Goal: Task Accomplishment & Management: Complete application form

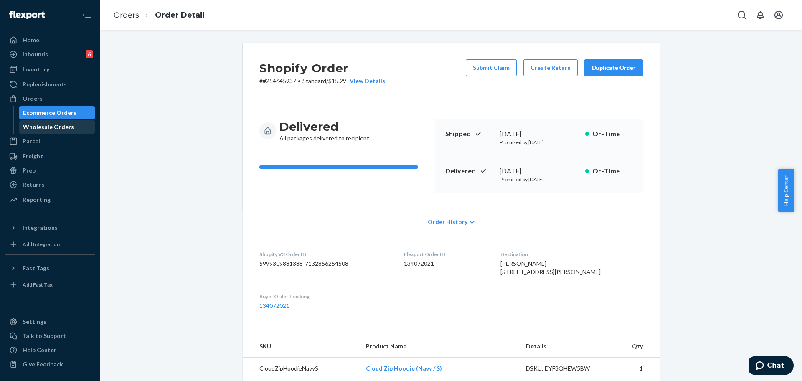
drag, startPoint x: 46, startPoint y: 99, endPoint x: 35, endPoint y: 133, distance: 36.0
click at [46, 99] on div "Orders" at bounding box center [50, 99] width 89 height 12
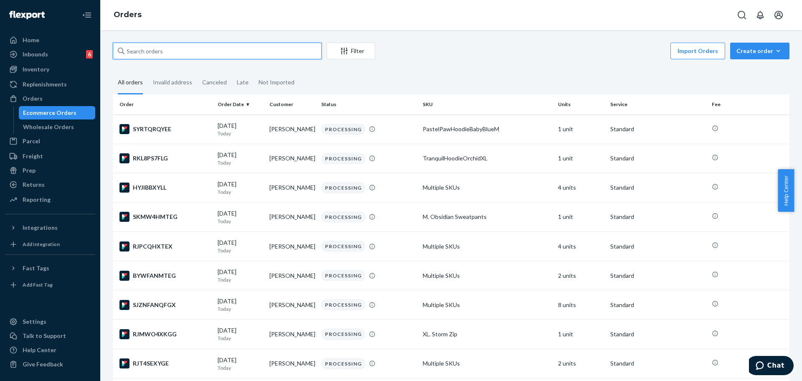
click at [197, 56] on input "text" at bounding box center [217, 51] width 209 height 17
paste input "253808026"
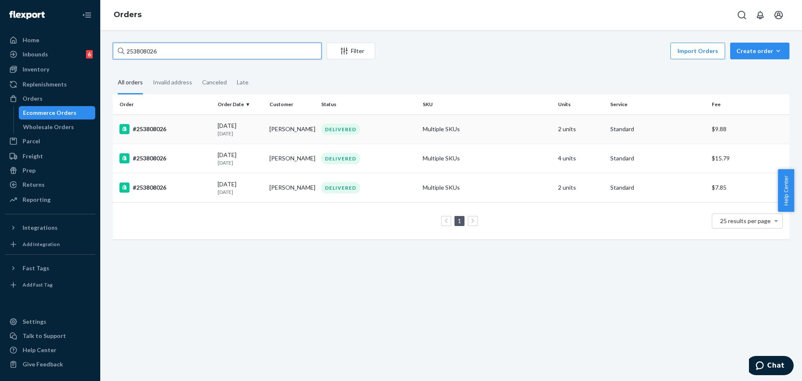
type input "253808026"
click at [180, 131] on div "#253808026" at bounding box center [164, 129] width 91 height 10
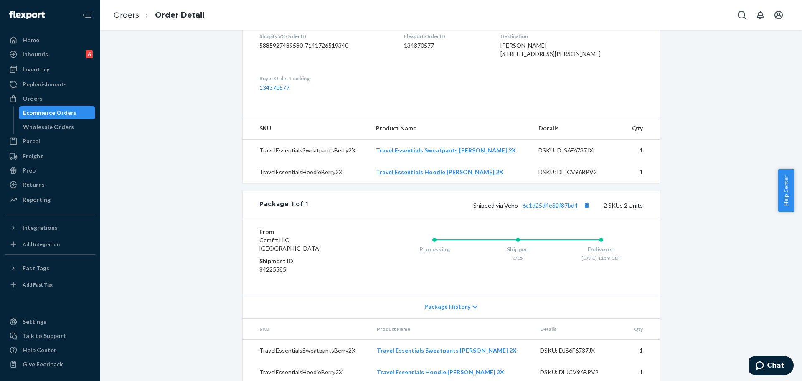
scroll to position [247, 0]
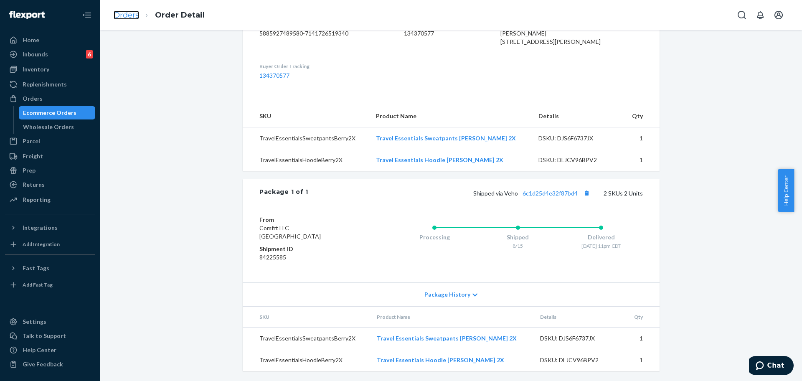
click at [129, 10] on link "Orders" at bounding box center [126, 14] width 25 height 9
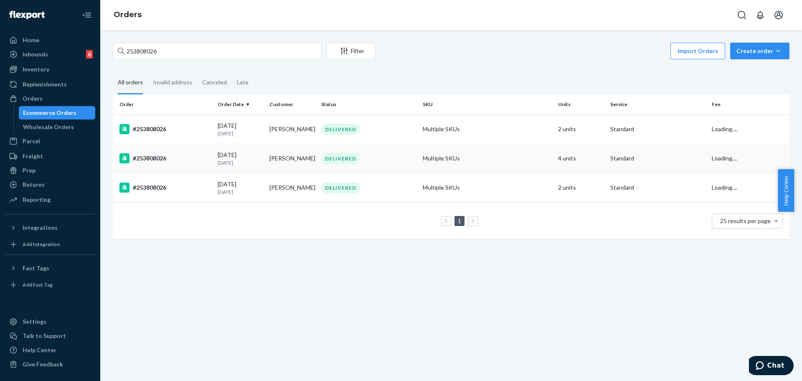
click at [185, 161] on div "#253808026" at bounding box center [164, 158] width 91 height 10
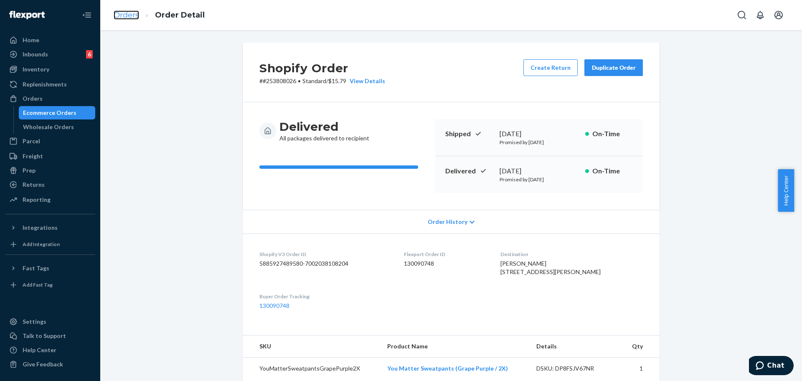
click at [126, 14] on link "Orders" at bounding box center [126, 14] width 25 height 9
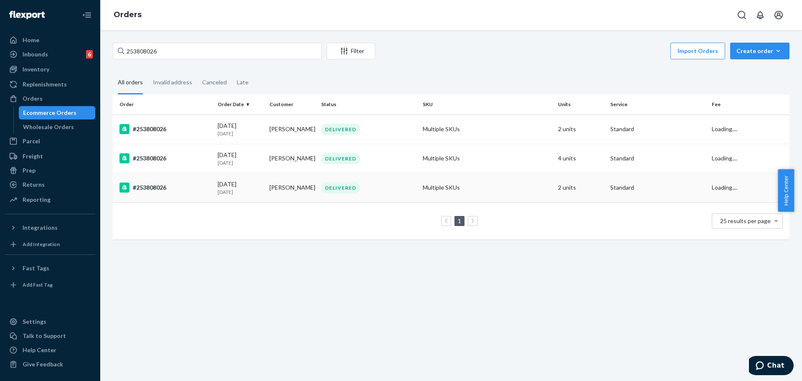
click at [237, 189] on p "[DATE]" at bounding box center [240, 191] width 45 height 7
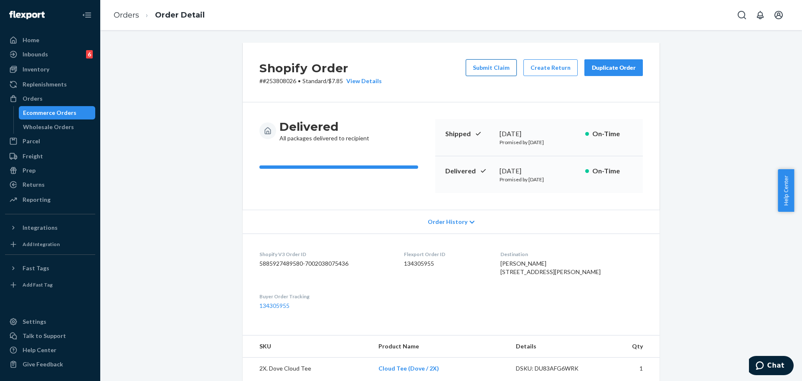
click at [491, 65] on button "Submit Claim" at bounding box center [490, 67] width 51 height 17
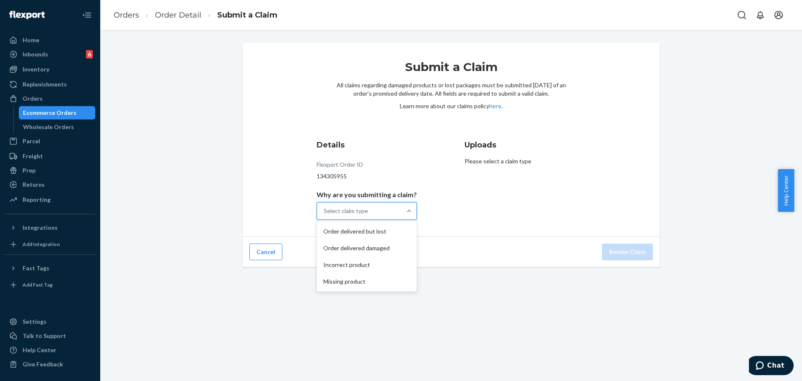
click at [360, 215] on div "Select claim type" at bounding box center [359, 210] width 84 height 17
click at [324, 215] on input "Why are you submitting a claim? option Order delivered but lost focused, 1 of 4…" at bounding box center [324, 211] width 1 height 8
click at [371, 250] on div "Order delivered damaged" at bounding box center [366, 248] width 97 height 17
click at [324, 215] on input "Why are you submitting a claim? option Order delivered damaged focused, 2 of 4.…" at bounding box center [324, 211] width 1 height 8
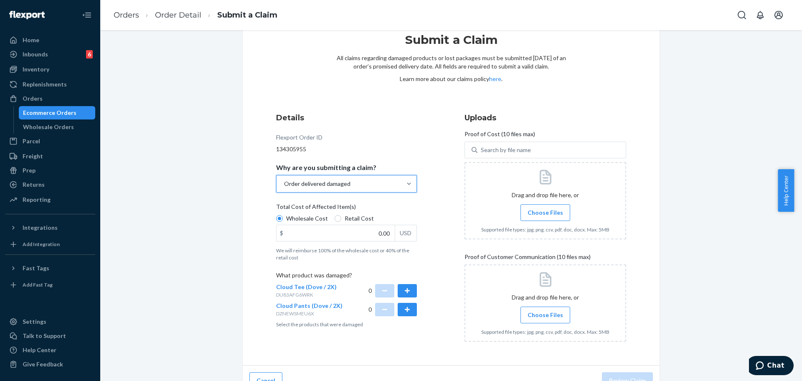
scroll to position [42, 0]
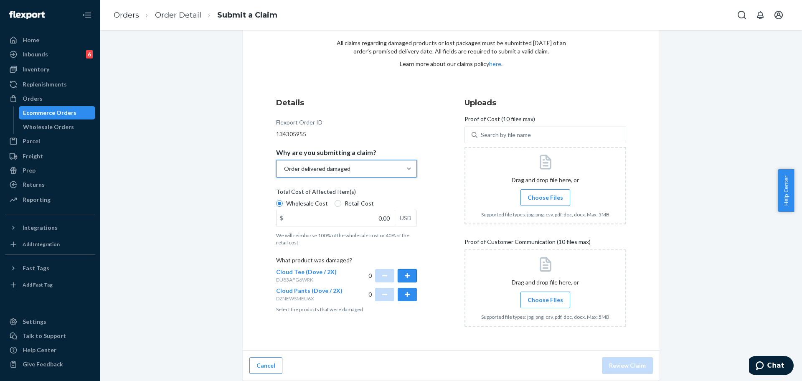
click at [403, 276] on button "button" at bounding box center [406, 275] width 19 height 13
click at [544, 297] on span "Choose Files" at bounding box center [544, 300] width 35 height 8
click at [545, 297] on input "Choose Files" at bounding box center [545, 299] width 0 height 9
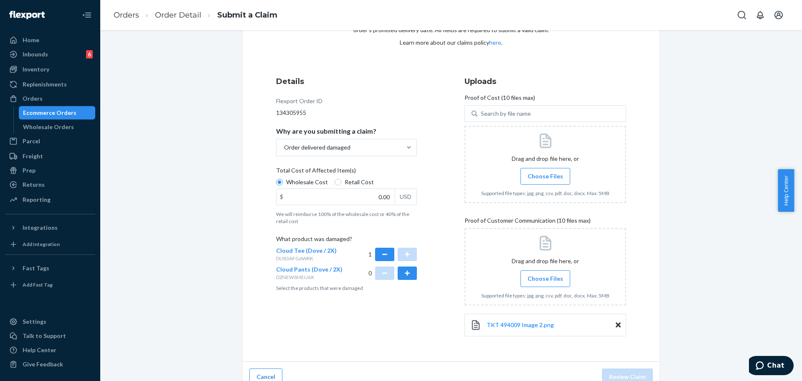
scroll to position [75, 0]
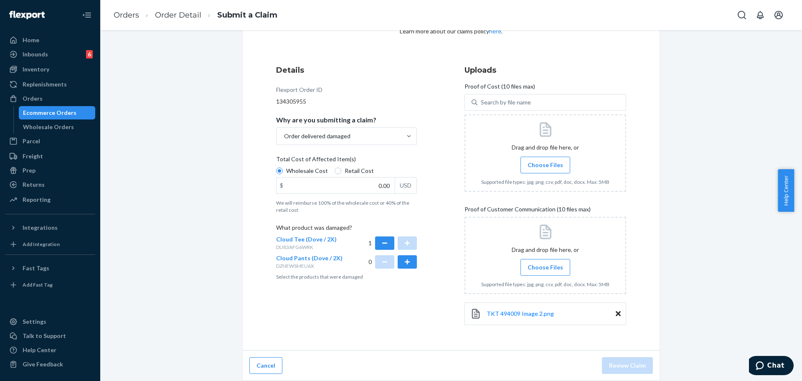
click at [554, 272] on label "Choose Files" at bounding box center [545, 267] width 50 height 17
click at [545, 272] on input "Choose Files" at bounding box center [545, 267] width 0 height 9
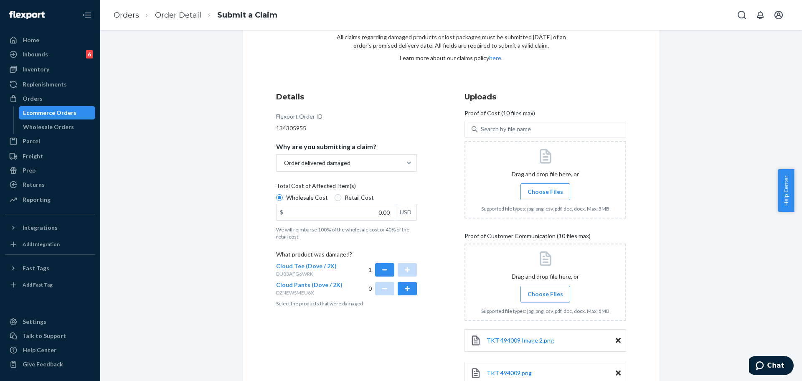
scroll to position [3, 0]
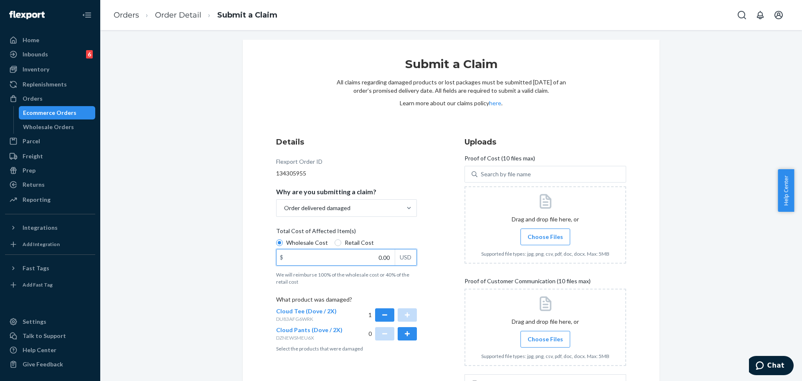
click at [344, 253] on input "0.00" at bounding box center [335, 257] width 118 height 16
paste input "26"
type input "26.00"
click at [604, 221] on div at bounding box center [545, 224] width 162 height 77
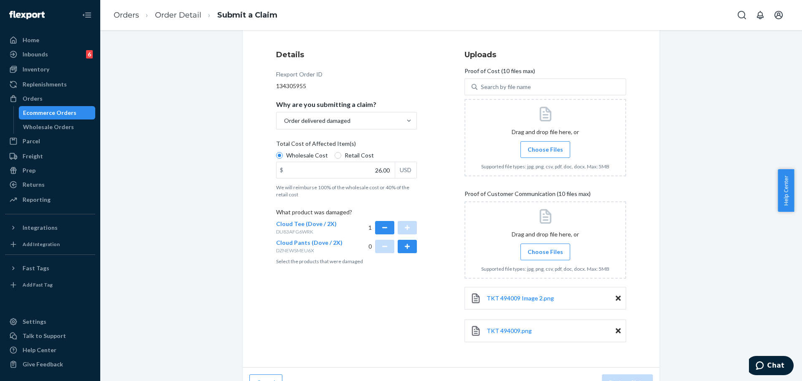
scroll to position [107, 0]
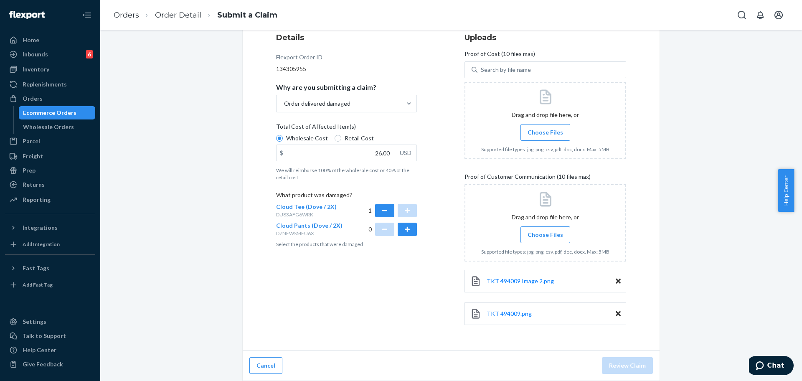
click at [535, 132] on span "Choose Files" at bounding box center [544, 132] width 35 height 8
click at [545, 132] on input "Choose Files" at bounding box center [545, 132] width 0 height 9
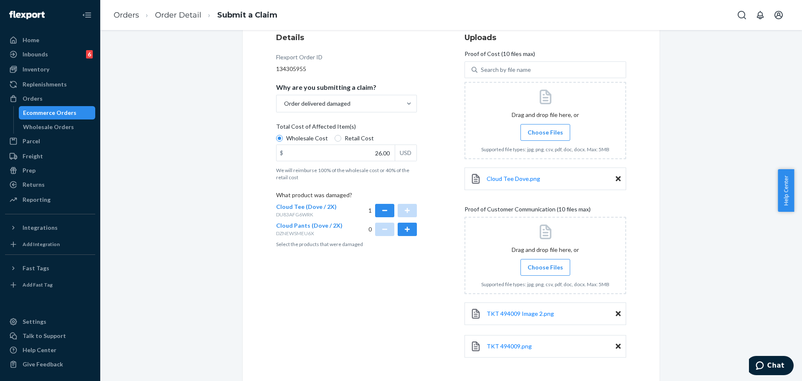
click at [546, 266] on span "Choose Files" at bounding box center [544, 267] width 35 height 8
click at [545, 266] on input "Choose Files" at bounding box center [545, 267] width 0 height 9
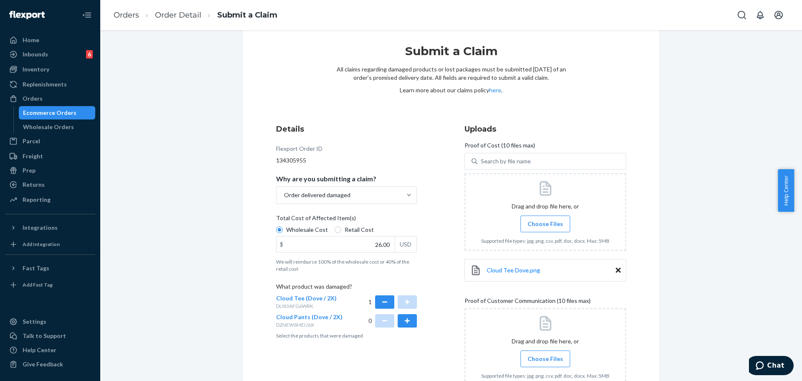
scroll to position [172, 0]
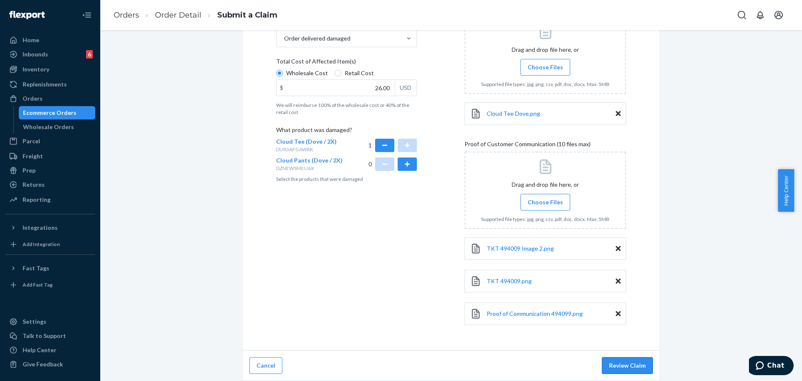
click at [622, 366] on button "Review Claim" at bounding box center [627, 365] width 51 height 17
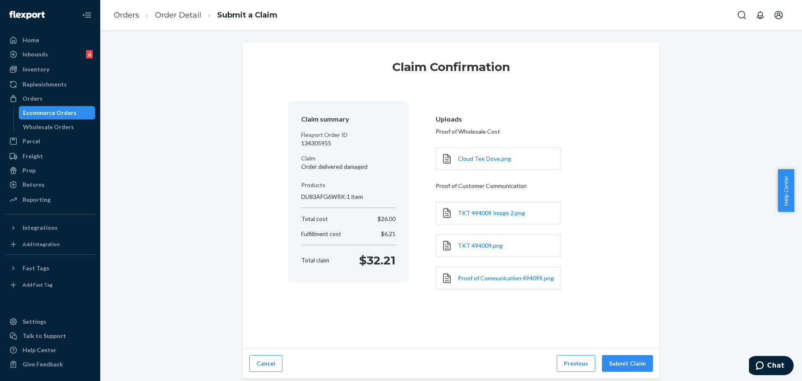
scroll to position [0, 0]
click at [614, 365] on button "Submit Claim" at bounding box center [627, 363] width 51 height 17
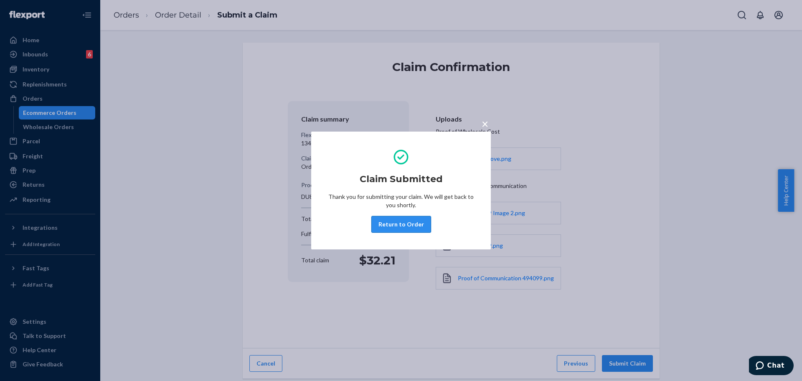
click at [395, 225] on button "Return to Order" at bounding box center [401, 224] width 60 height 17
